Goal: Task Accomplishment & Management: Use online tool/utility

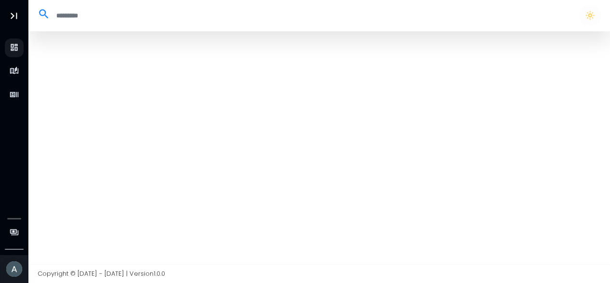
select select "**"
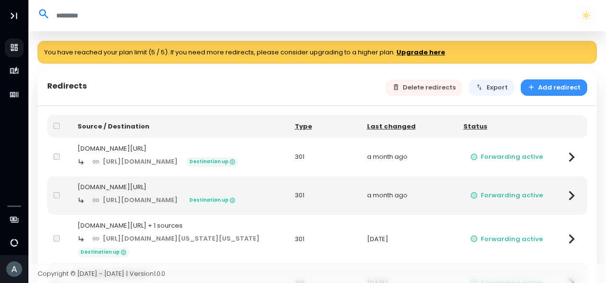
click at [551, 84] on button "Add redirect" at bounding box center [553, 87] width 67 height 17
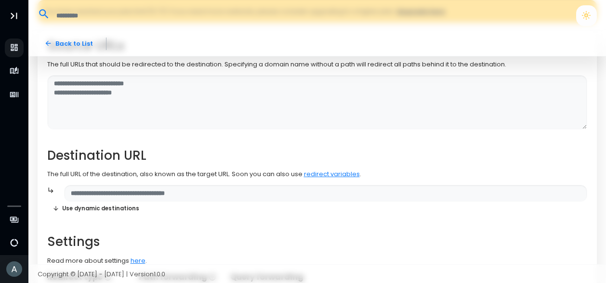
scroll to position [99, 0]
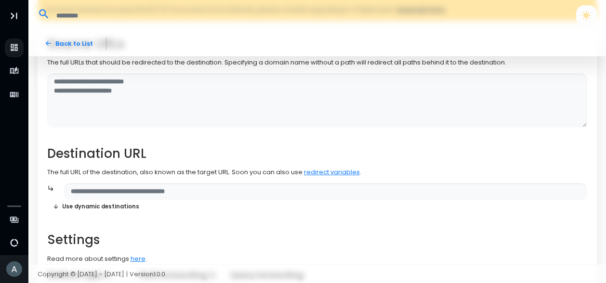
click at [322, 269] on div "Copyright © [DATE] - [DATE] | Version 1.0.0" at bounding box center [312, 274] width 559 height 10
